Goal: Task Accomplishment & Management: Complete application form

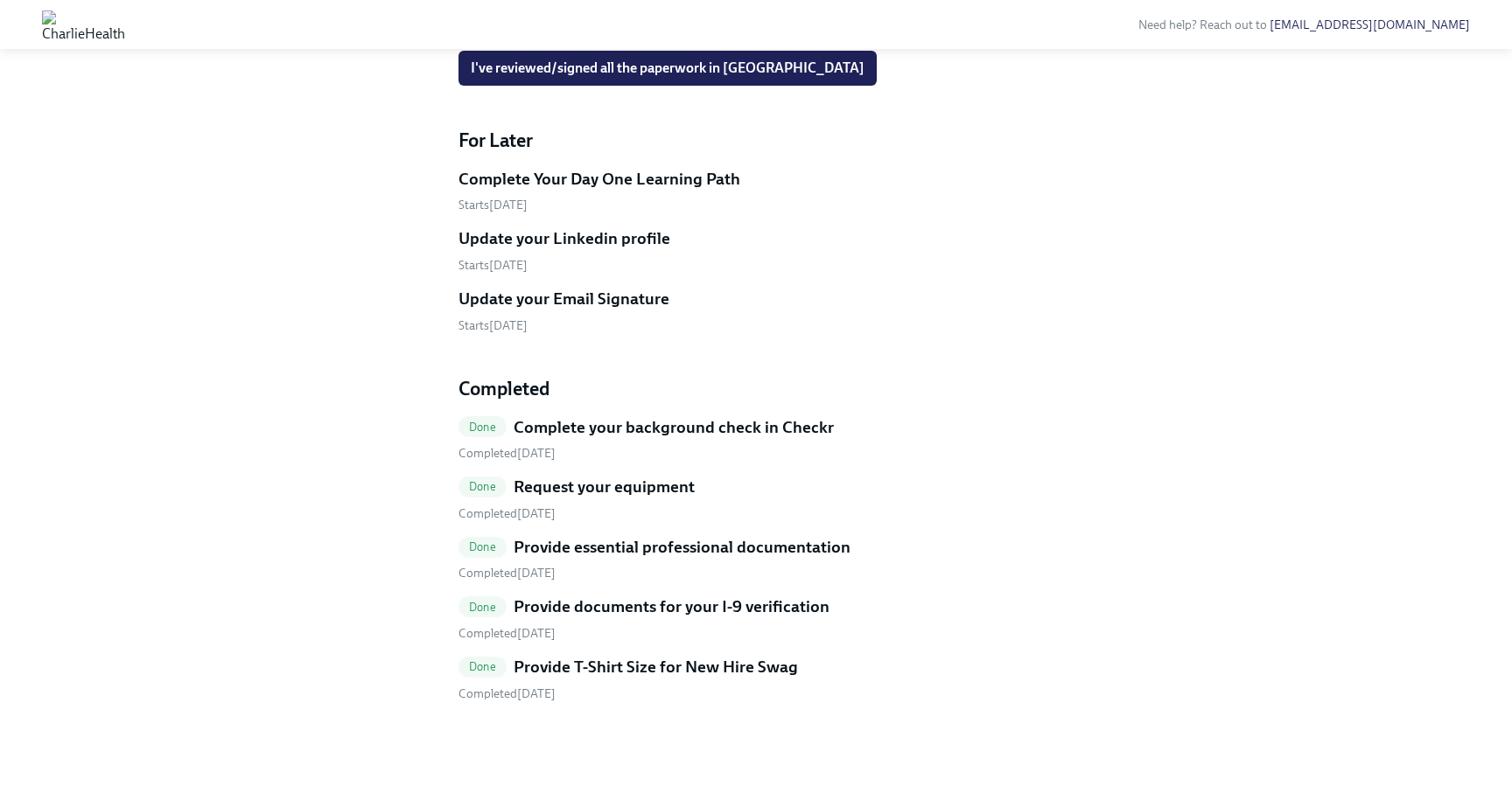
scroll to position [1190, 0]
click at [712, 676] on h5 "Provide T-Shirt Size for New Hire Swag" at bounding box center [656, 667] width 284 height 23
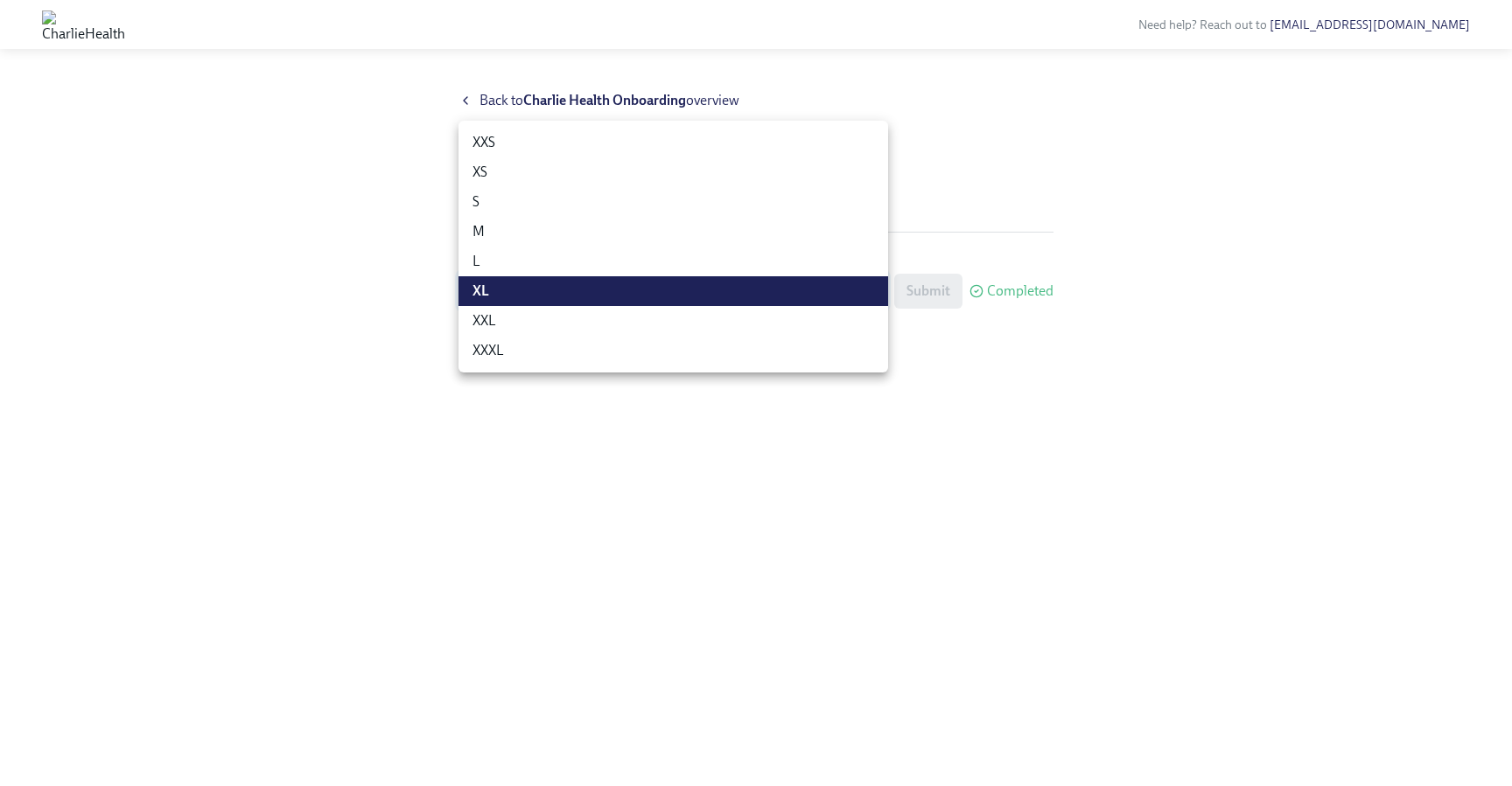
click at [757, 297] on body "Need help? Reach out to [EMAIL_ADDRESS][DOMAIN_NAME] Back to Charlie Health Onb…" at bounding box center [756, 393] width 1512 height 786
click at [757, 297] on li "XL" at bounding box center [673, 291] width 430 height 30
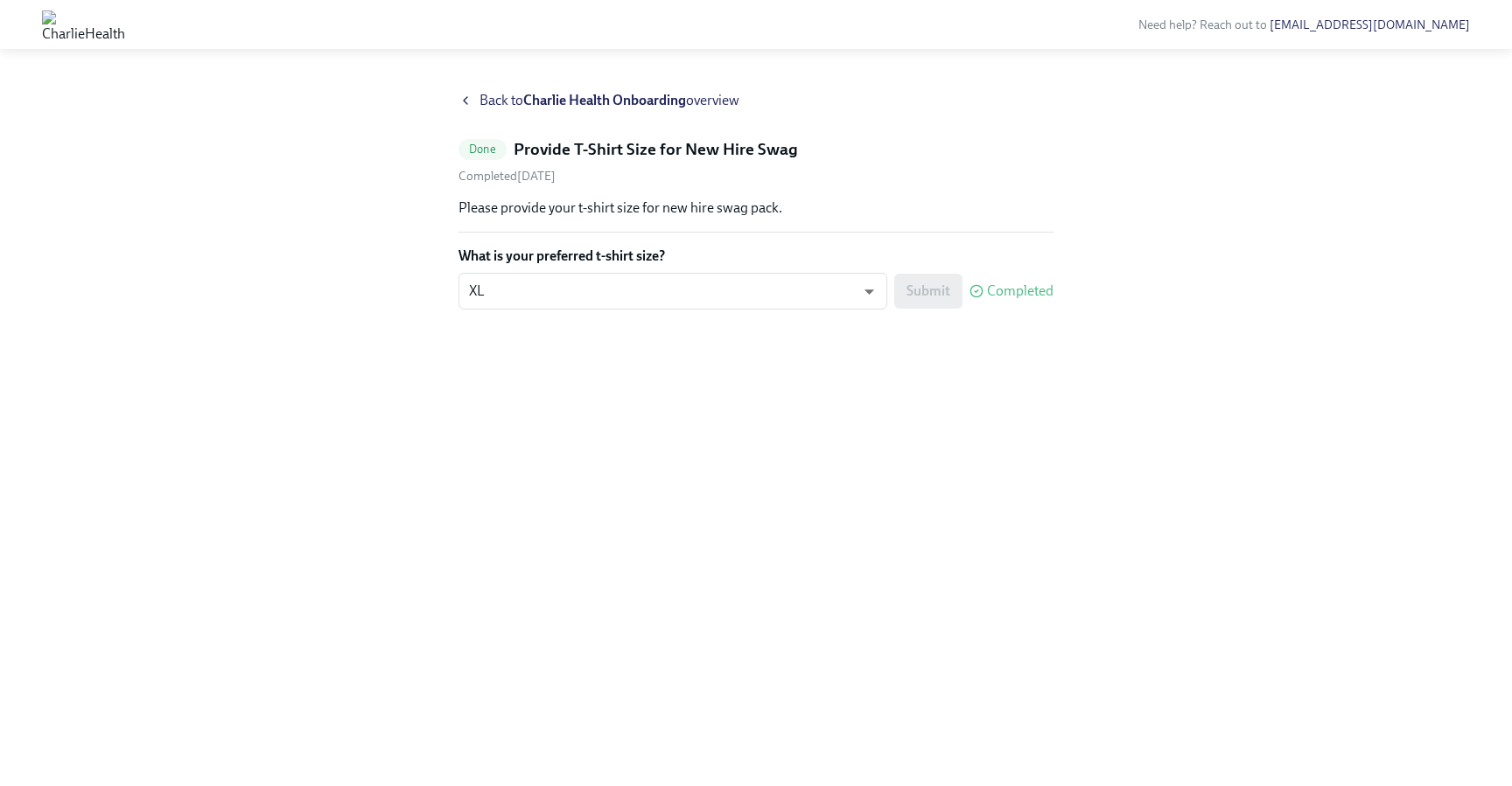
click at [489, 109] on span "Back to Charlie Health Onboarding overview" at bounding box center [609, 100] width 260 height 19
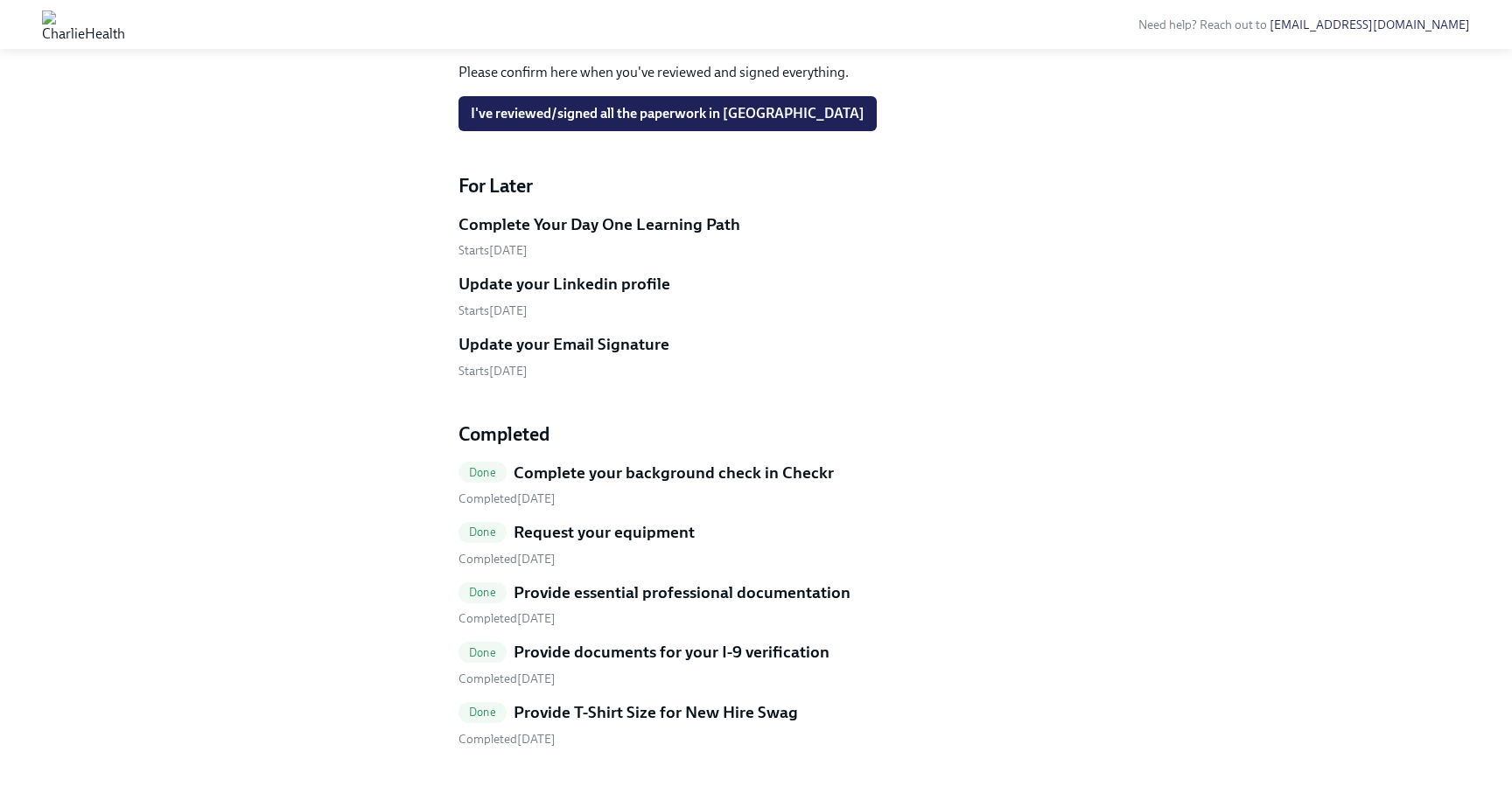
scroll to position [869, 0]
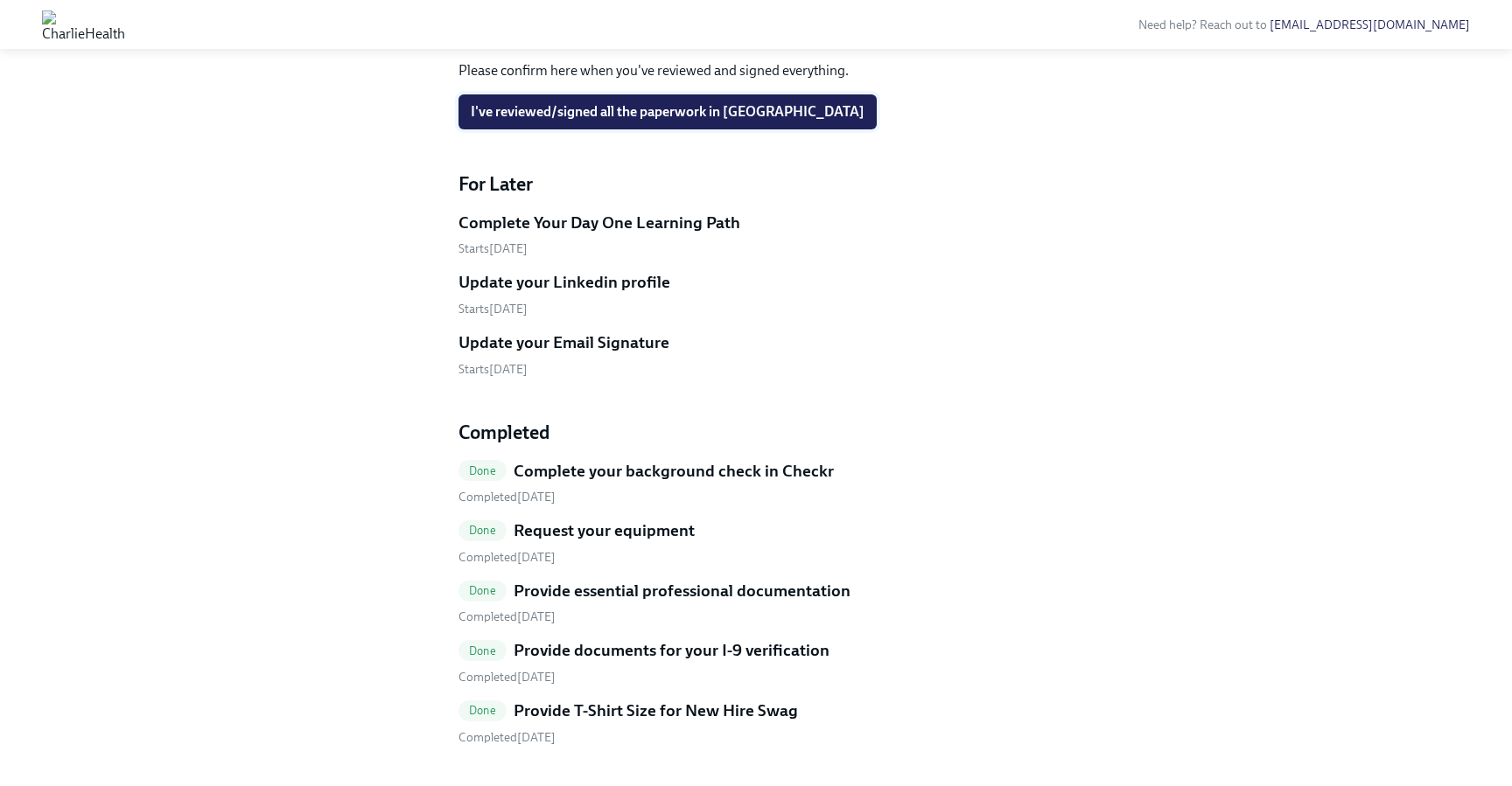
click at [522, 130] on button "I've reviewed/signed all the paperwork in [GEOGRAPHIC_DATA]" at bounding box center [667, 112] width 419 height 35
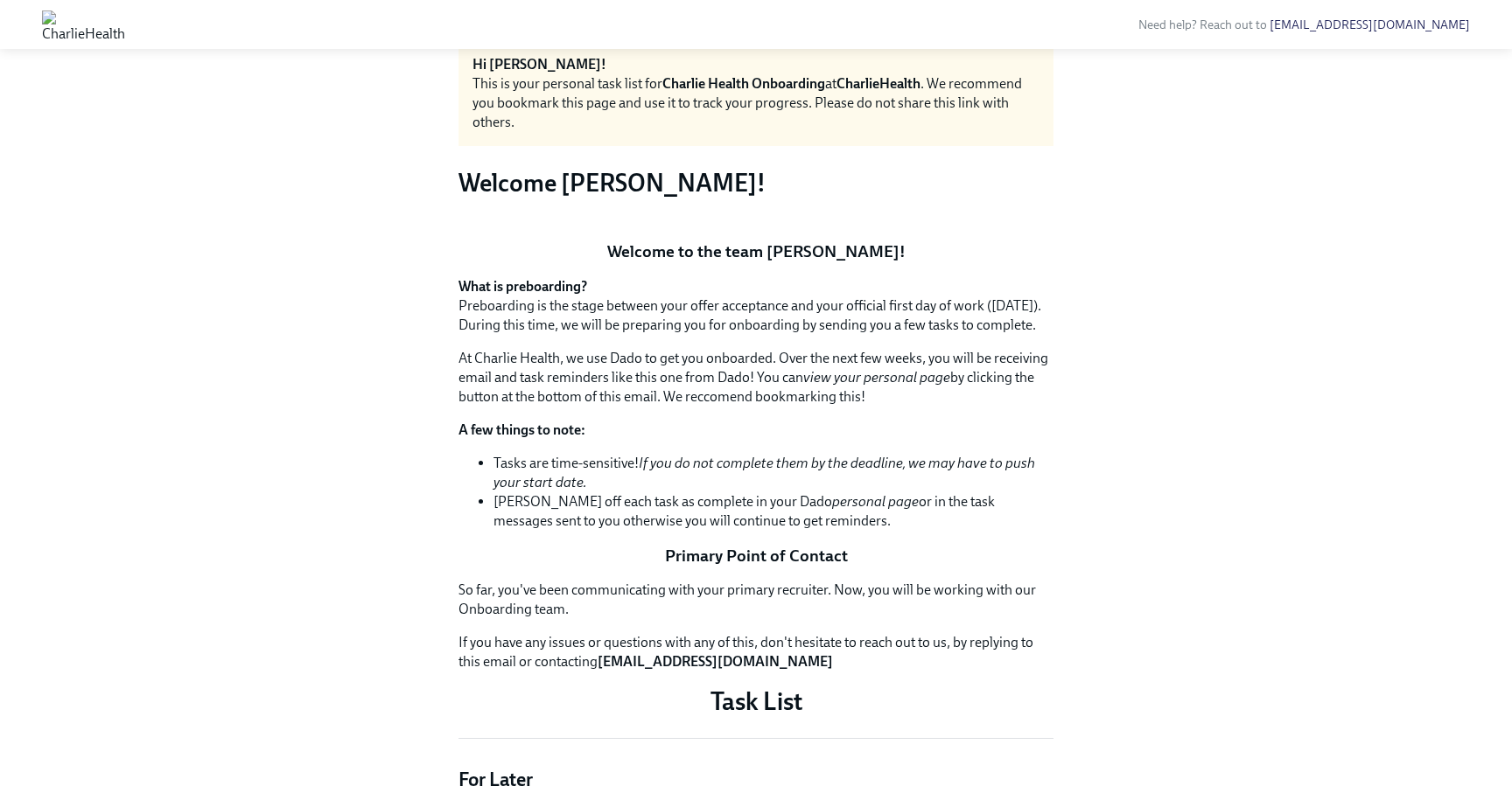
scroll to position [0, 0]
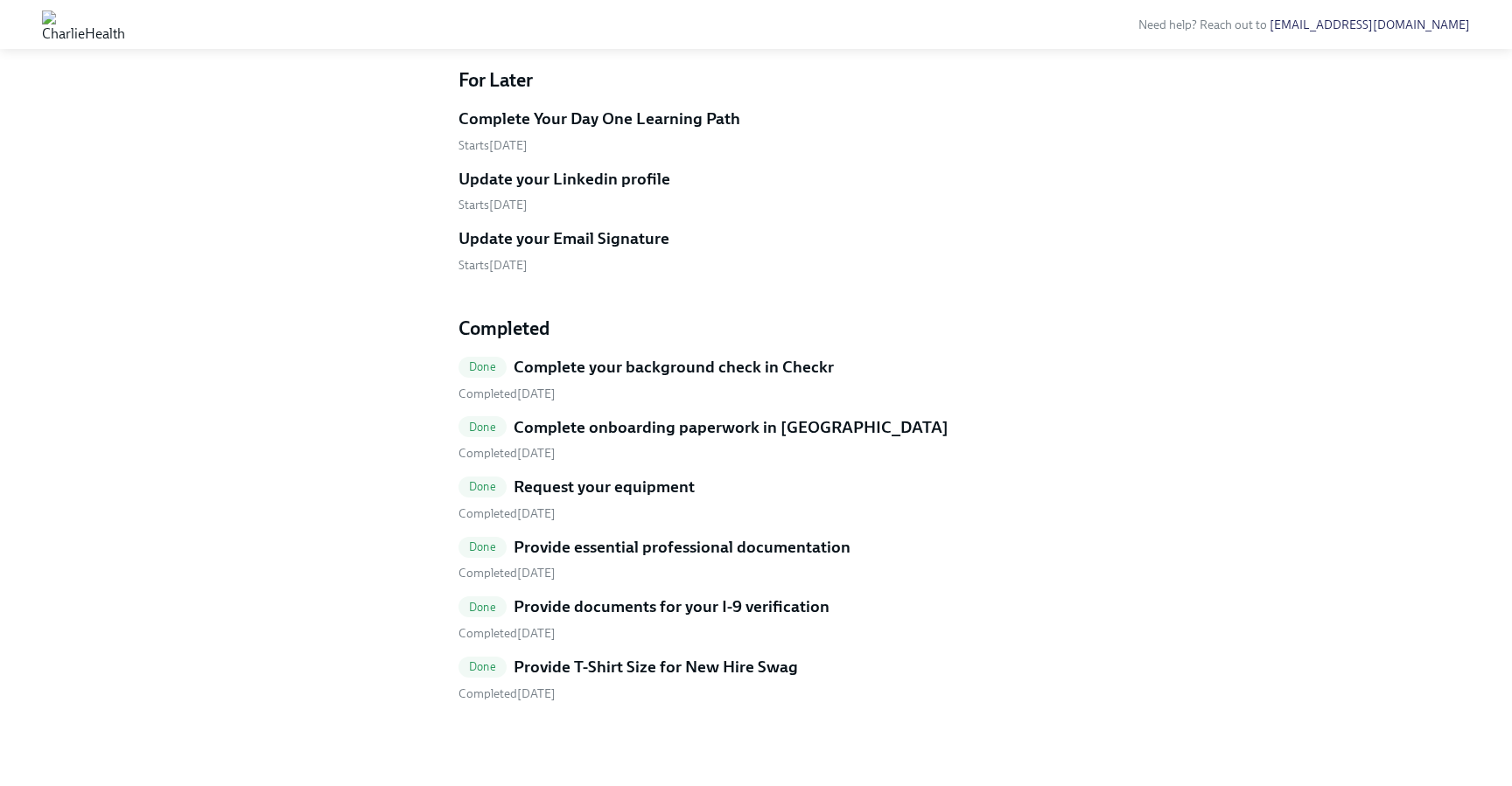
scroll to position [982, 0]
click at [591, 559] on h5 "Provide essential professional documentation" at bounding box center [682, 547] width 337 height 23
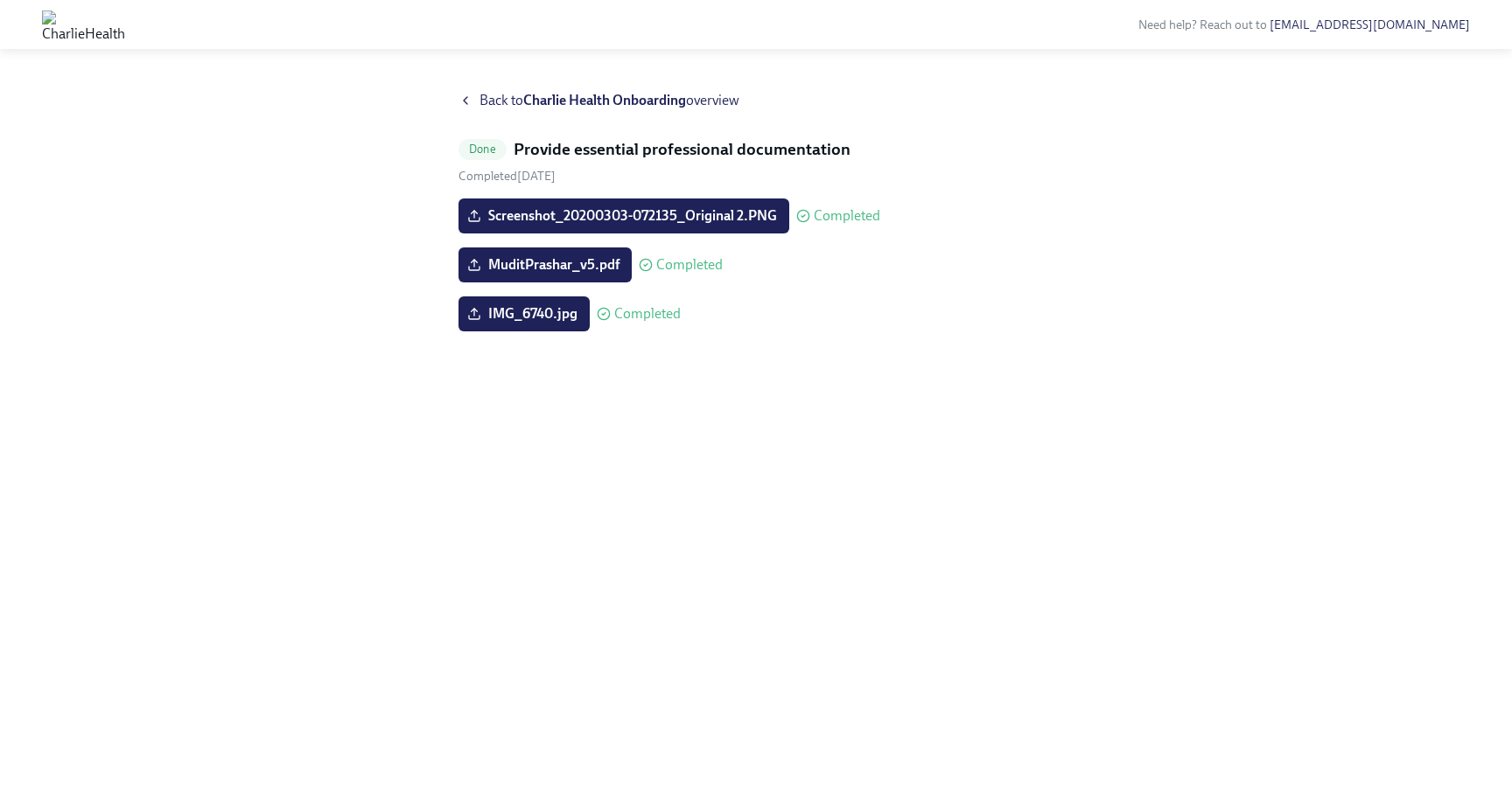
click at [460, 93] on icon at bounding box center [465, 100] width 14 height 14
